Goal: Use online tool/utility: Utilize a website feature to perform a specific function

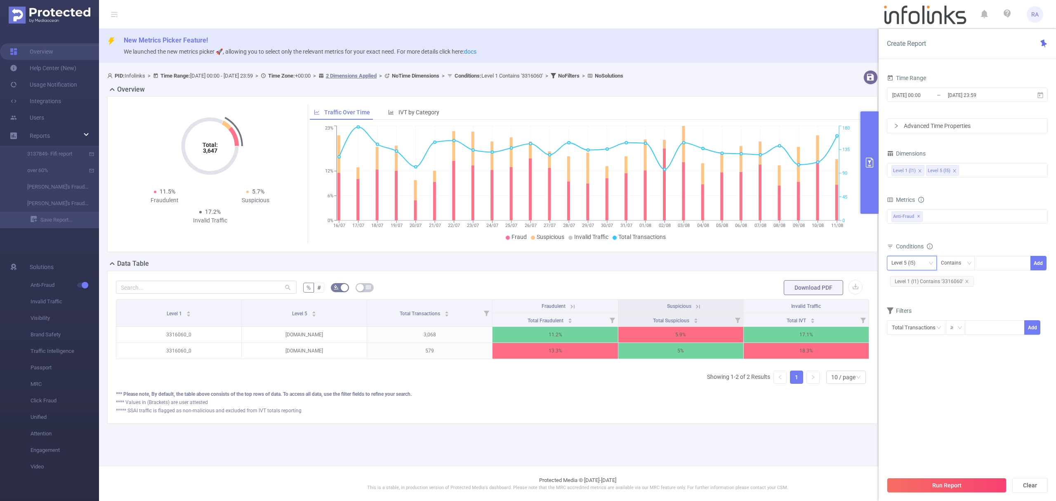
click at [903, 263] on div "Level 5 (l5)" at bounding box center [906, 263] width 30 height 14
click at [900, 279] on li "Level 1 (l1)" at bounding box center [912, 280] width 50 height 13
click at [969, 281] on span "Level 1 (l1) Contains '3316060'" at bounding box center [932, 281] width 84 height 11
click at [966, 281] on icon "icon: close" at bounding box center [967, 281] width 4 height 4
drag, startPoint x: 1008, startPoint y: 265, endPoint x: 1031, endPoint y: 271, distance: 23.9
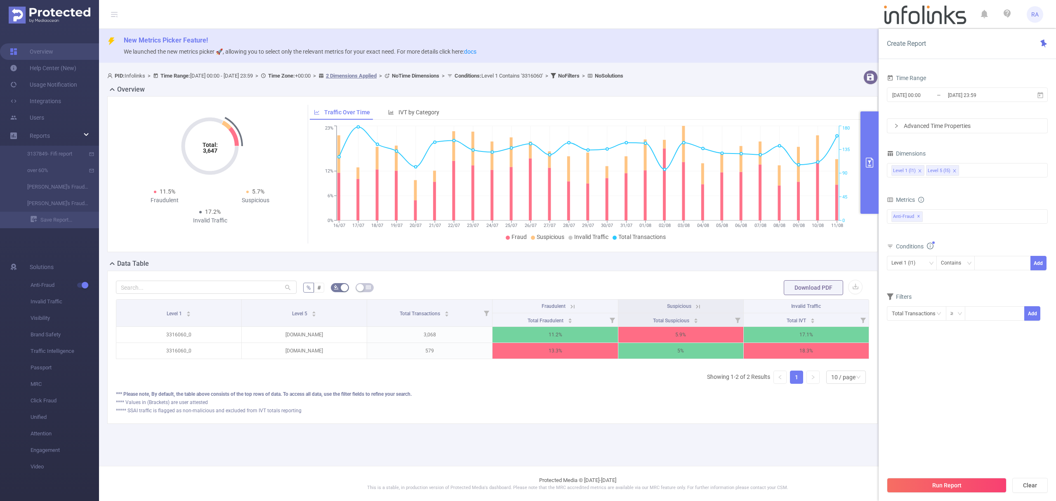
click at [1009, 266] on div at bounding box center [1003, 263] width 48 height 14
paste input "3436054"
type input "3436054"
click at [1038, 268] on button "Add" at bounding box center [1038, 263] width 16 height 14
click at [955, 483] on button "Run Report" at bounding box center [947, 485] width 120 height 15
